Goal: Transaction & Acquisition: Book appointment/travel/reservation

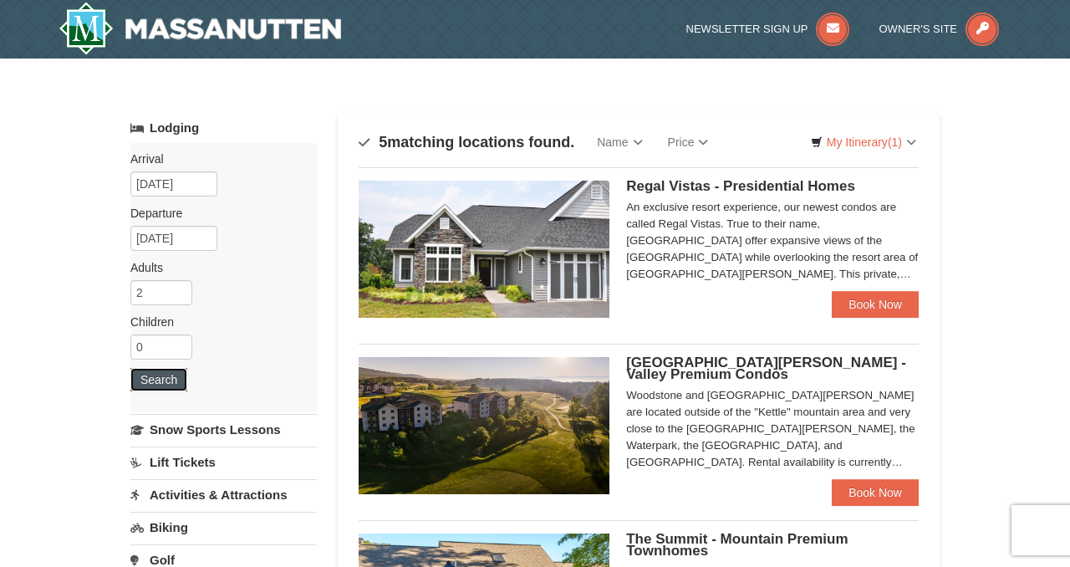
click at [155, 383] on button "Search" at bounding box center [158, 379] width 57 height 23
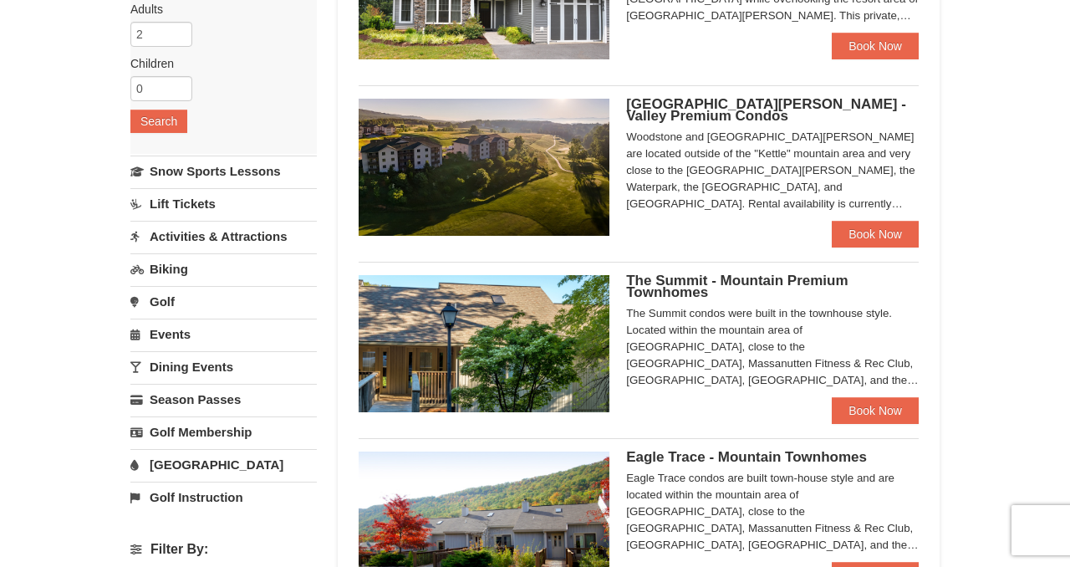
scroll to position [260, 0]
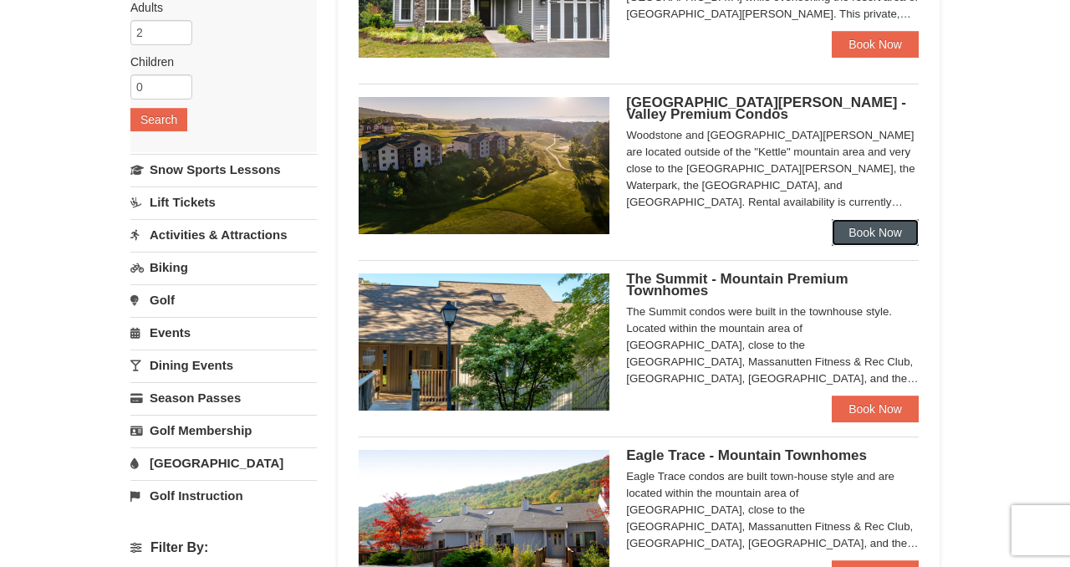
click at [870, 227] on link "Book Now" at bounding box center [875, 232] width 87 height 27
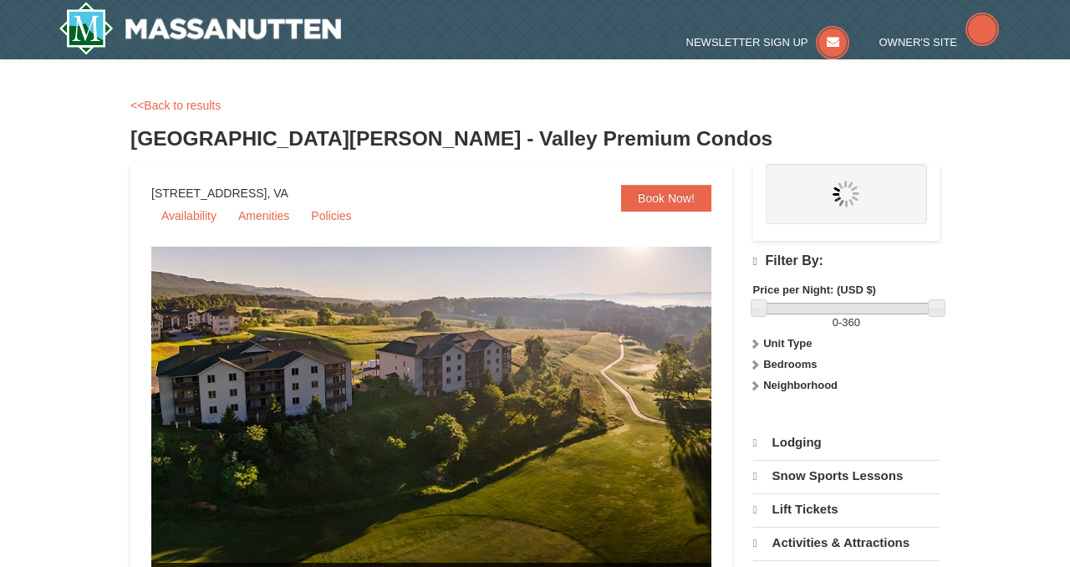
select select "9"
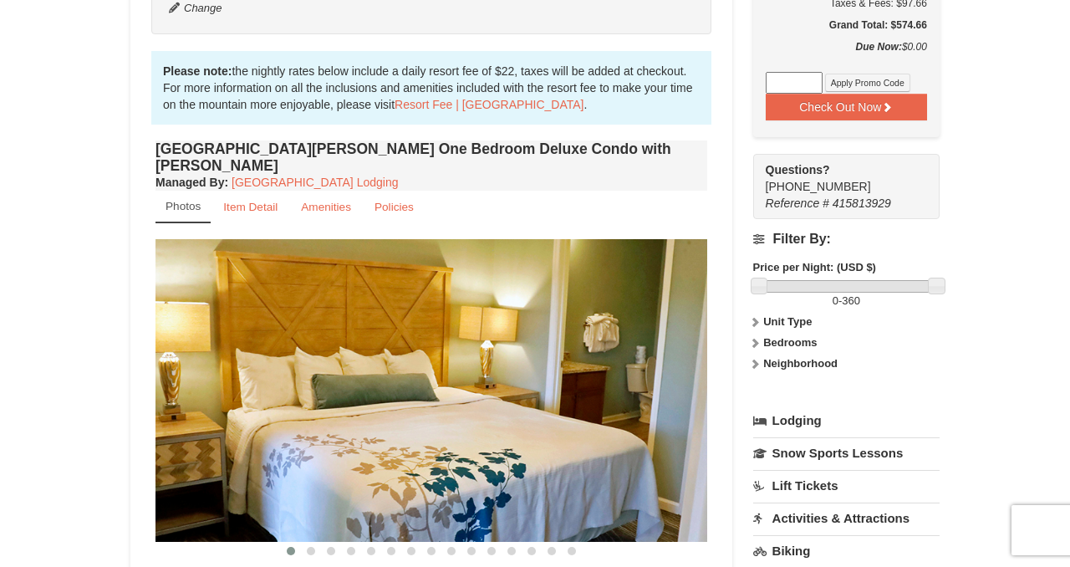
scroll to position [473, 0]
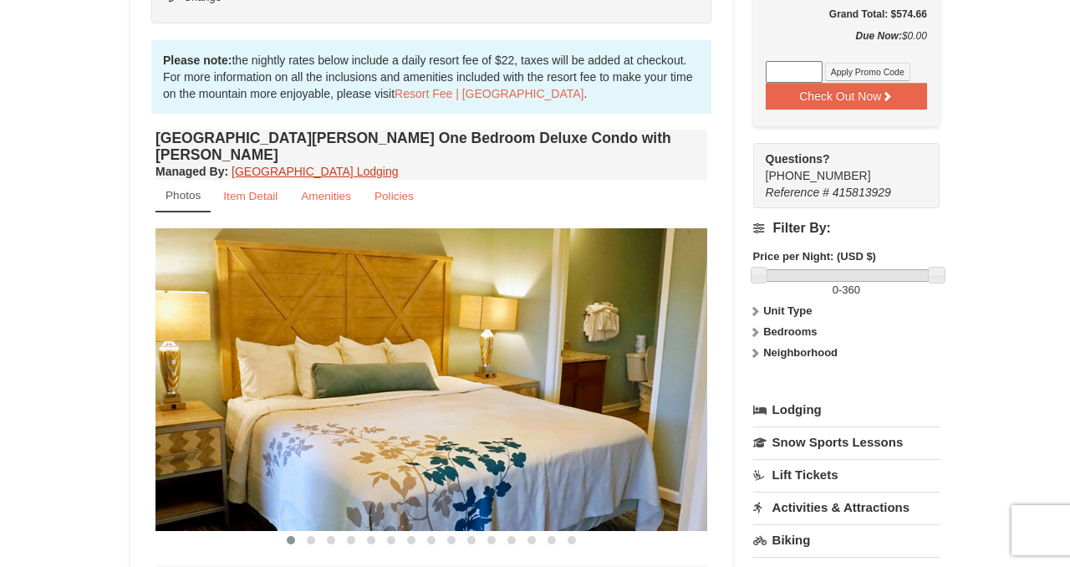
click at [307, 165] on link "[GEOGRAPHIC_DATA] Lodging" at bounding box center [315, 171] width 166 height 13
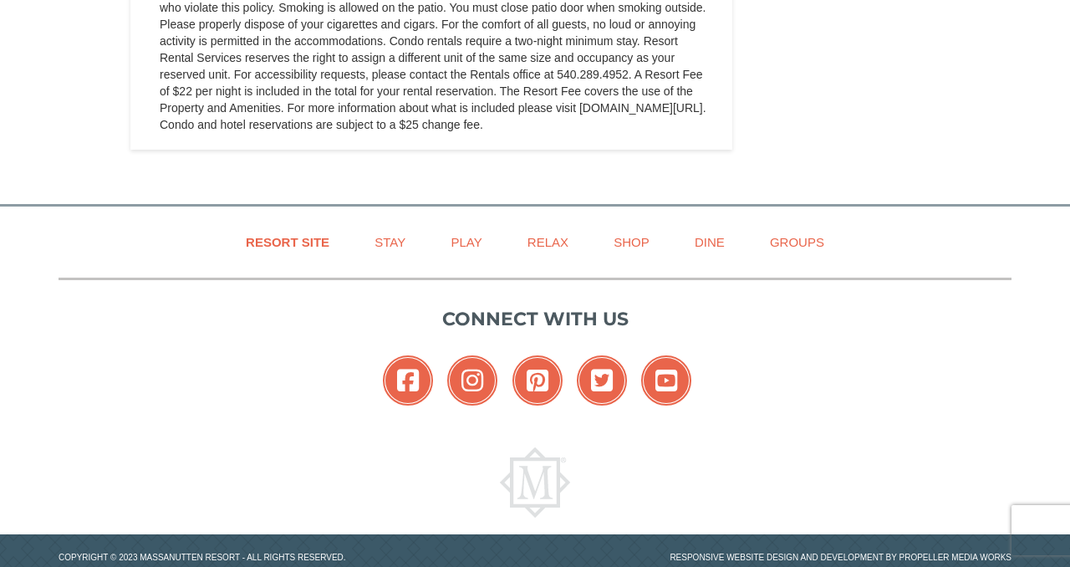
scroll to position [1721, 0]
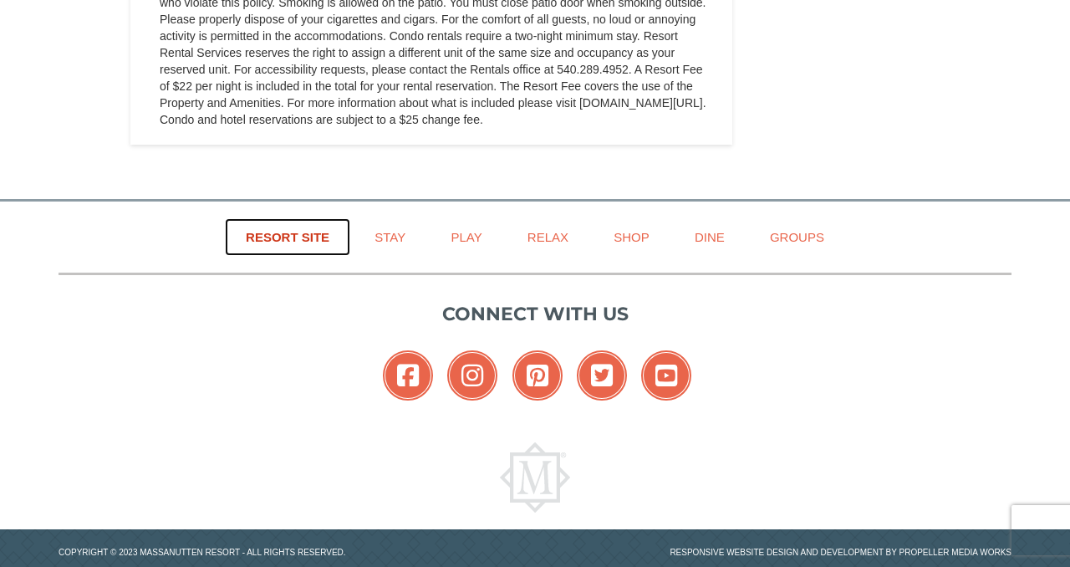
click at [311, 247] on link "Resort Site" at bounding box center [287, 237] width 125 height 38
